Goal: Task Accomplishment & Management: Complete application form

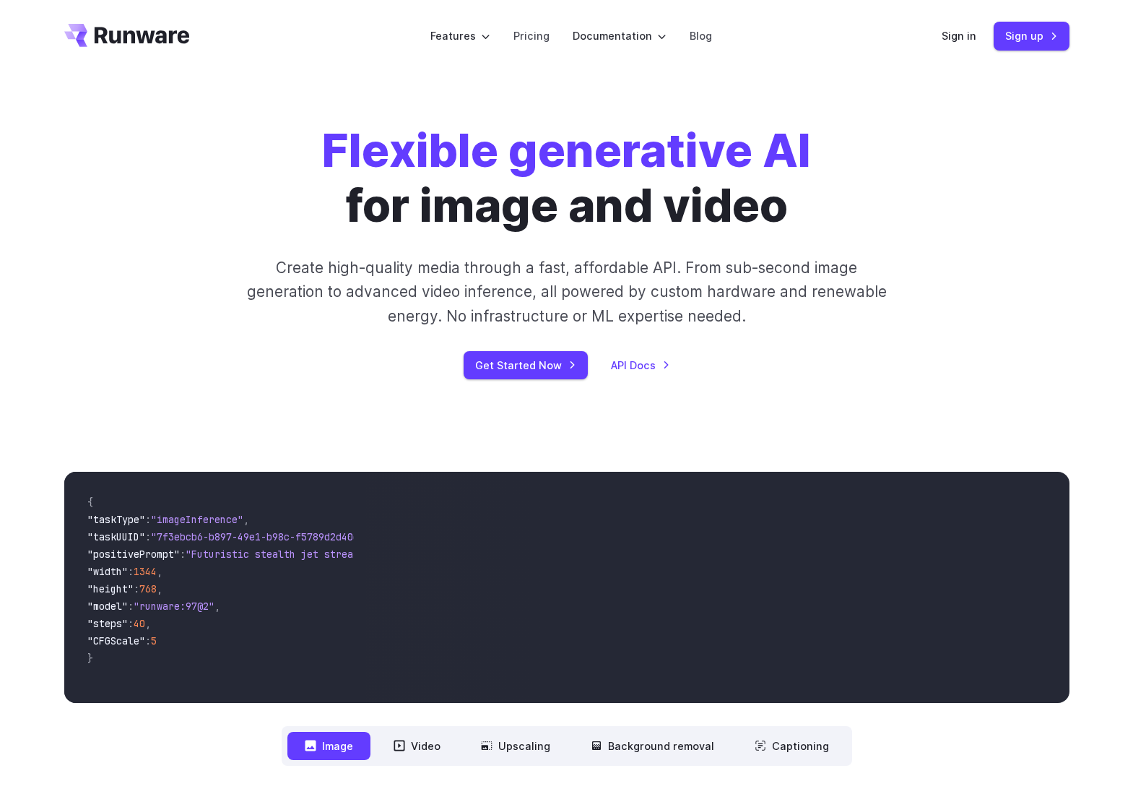
scroll to position [6, 0]
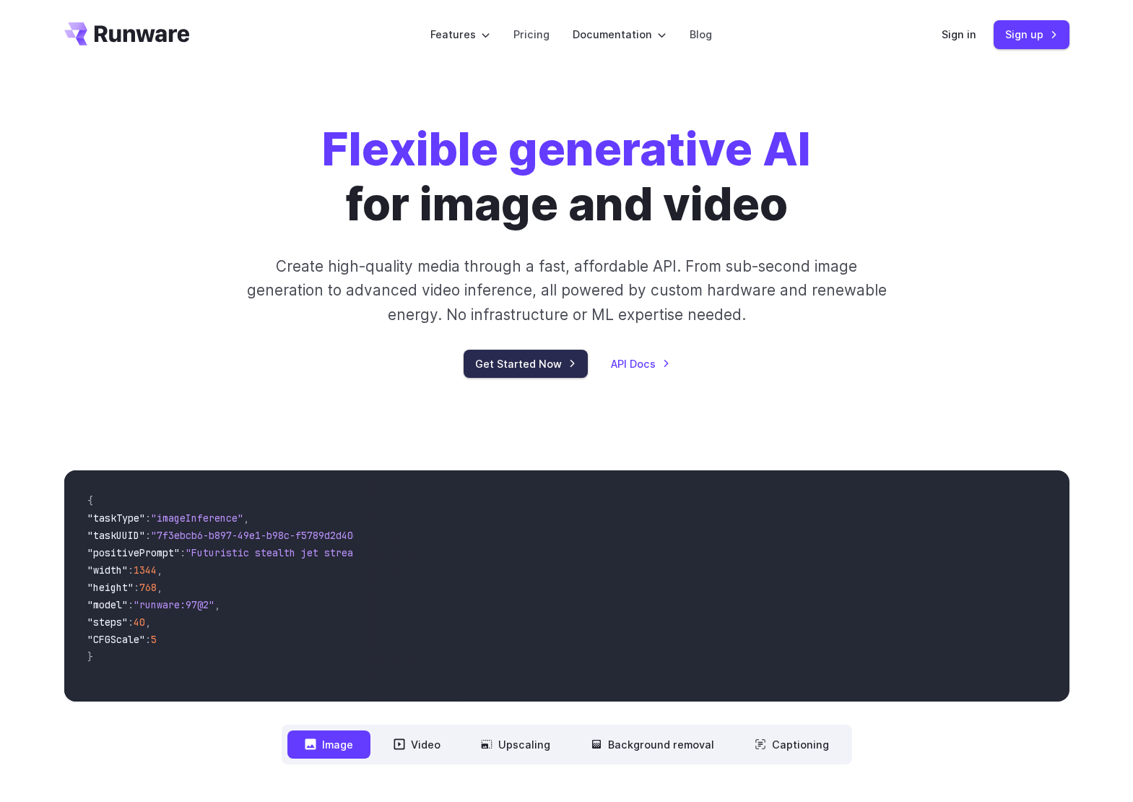
click at [511, 364] on link "Get Started Now" at bounding box center [526, 364] width 124 height 28
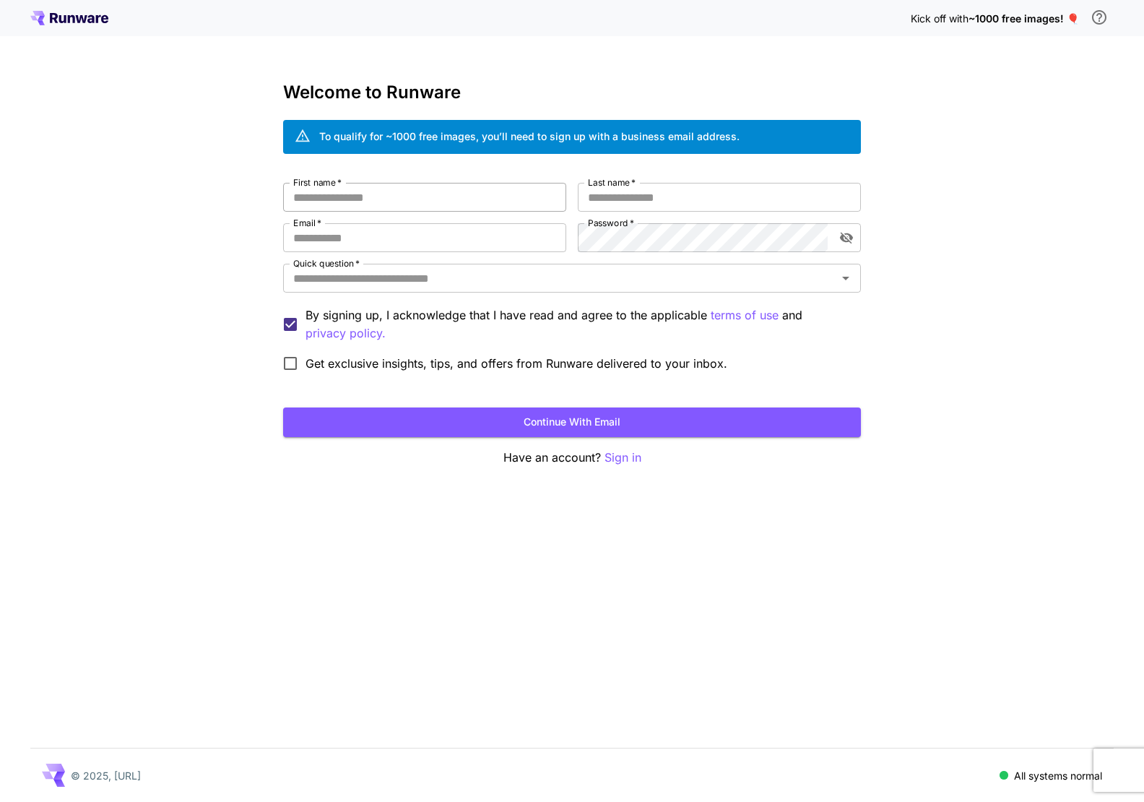
click at [404, 201] on input "First name   *" at bounding box center [424, 197] width 283 height 29
click at [379, 243] on input "Email   *" at bounding box center [424, 237] width 283 height 29
click at [582, 279] on input "Quick question   *" at bounding box center [559, 278] width 545 height 20
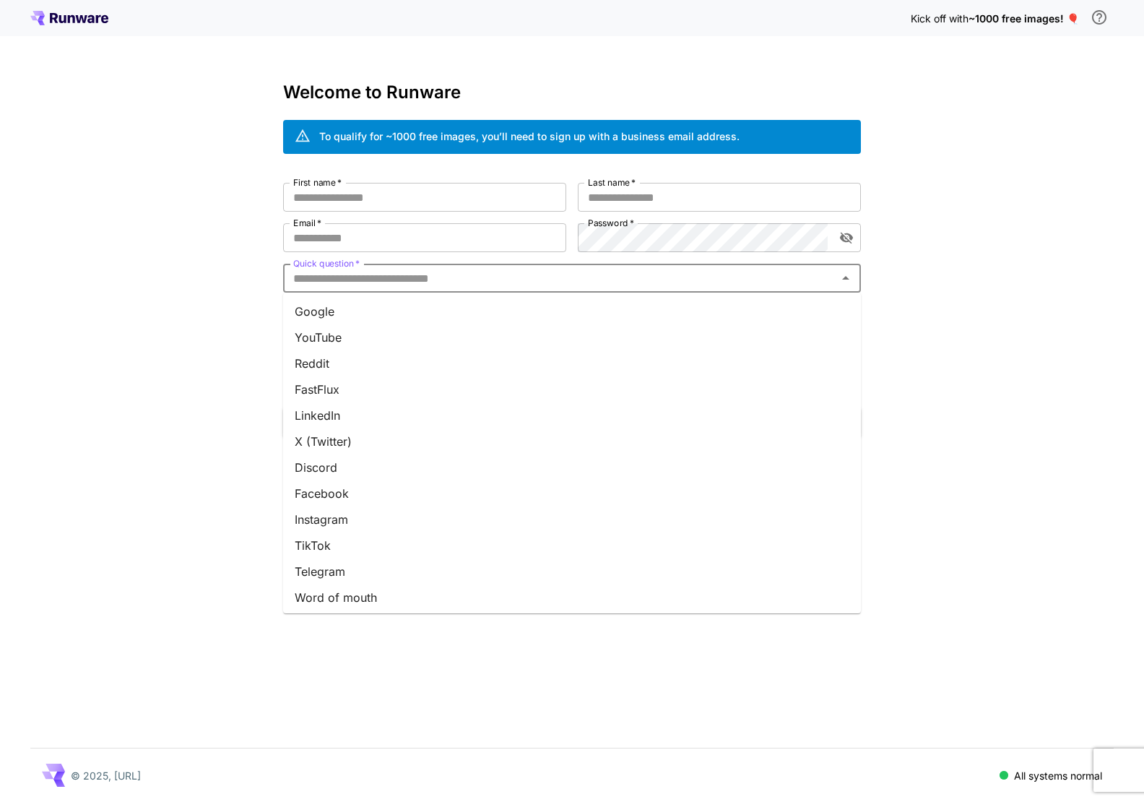
click at [982, 248] on div "Kick off with ~1000 free images! 🎈 Welcome to Runware To qualify for ~1000 free…" at bounding box center [572, 401] width 1144 height 802
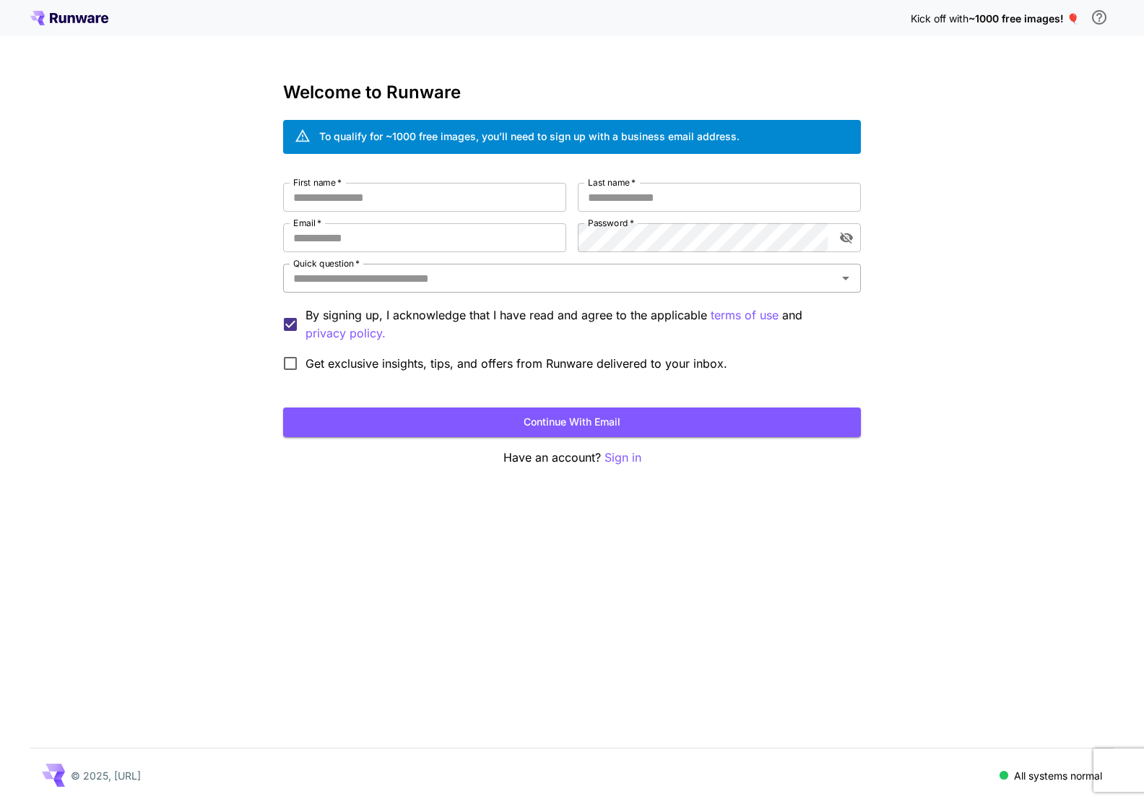
click at [847, 277] on icon "Open" at bounding box center [845, 279] width 7 height 4
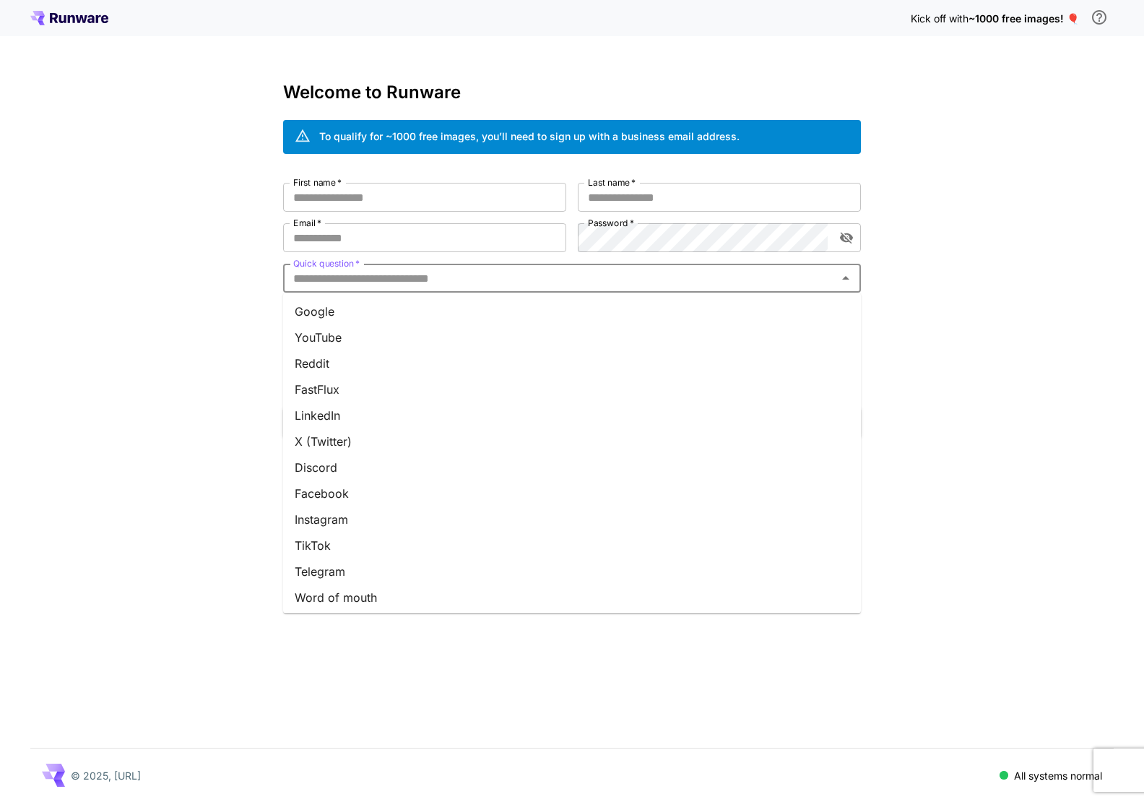
scroll to position [81, 0]
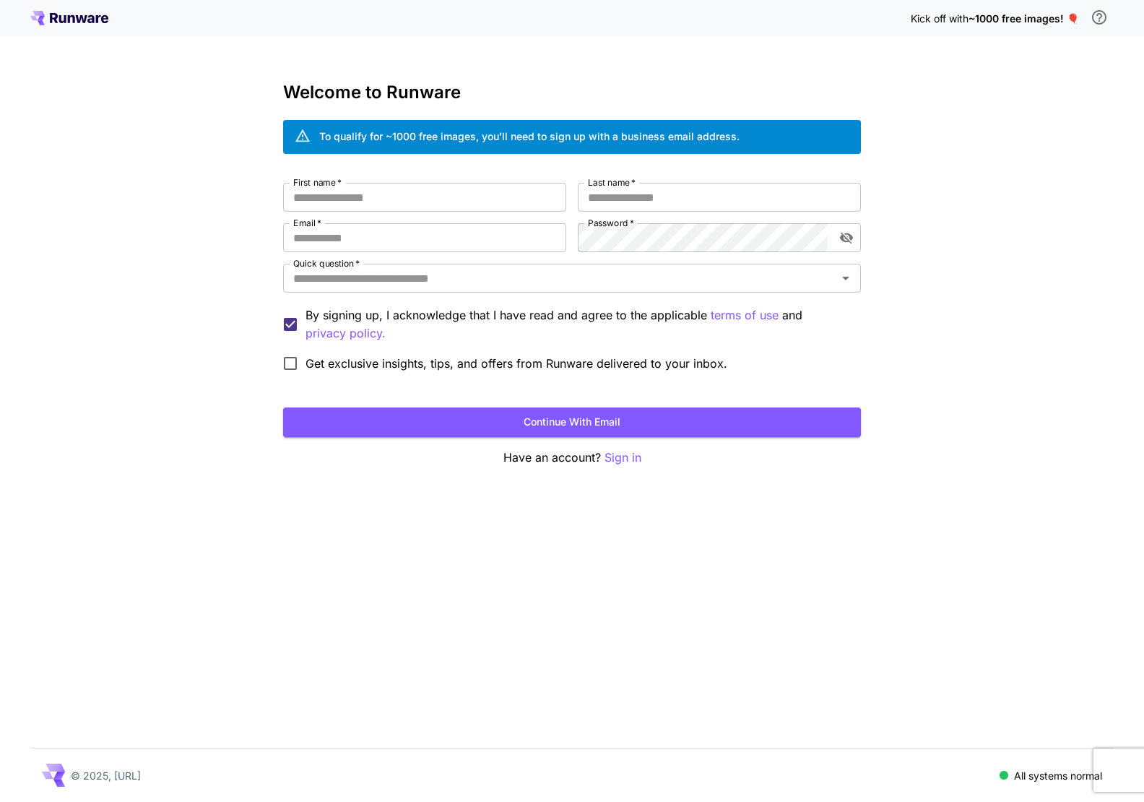
click at [1038, 232] on div "Kick off with ~1000 free images! 🎈 Welcome to Runware To qualify for ~1000 free…" at bounding box center [572, 401] width 1144 height 802
